Goal: Information Seeking & Learning: Learn about a topic

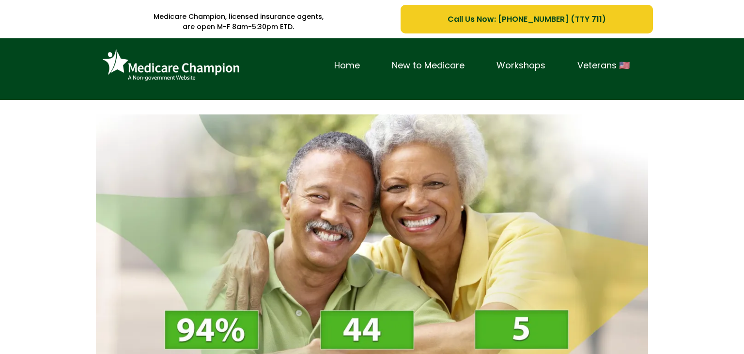
click at [85, 106] on div "Getting ready to pick Medicare? Learning about Medicare will help you make an i…" at bounding box center [372, 291] width 744 height 382
click at [138, 120] on img at bounding box center [372, 269] width 552 height 310
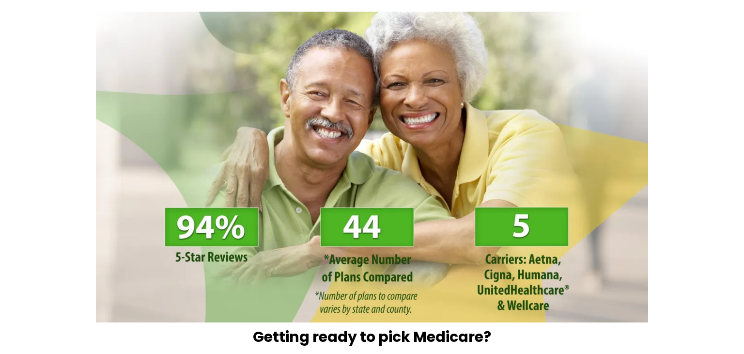
scroll to position [176, 0]
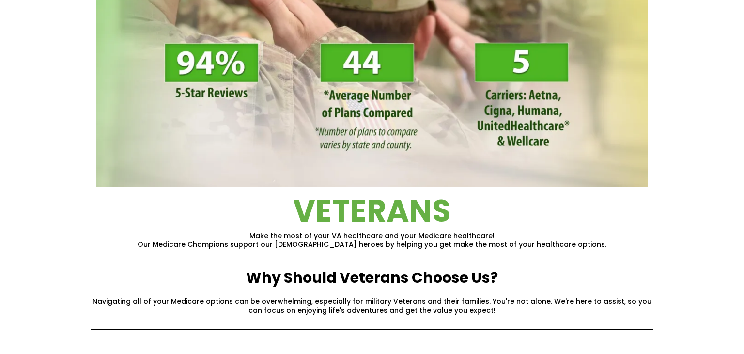
scroll to position [169, 0]
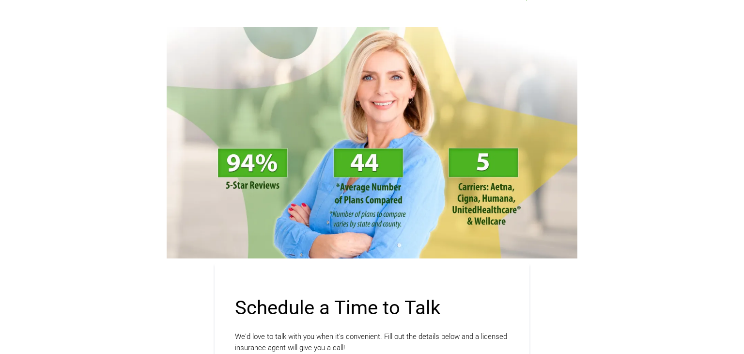
scroll to position [96, 0]
